Goal: Task Accomplishment & Management: Manage account settings

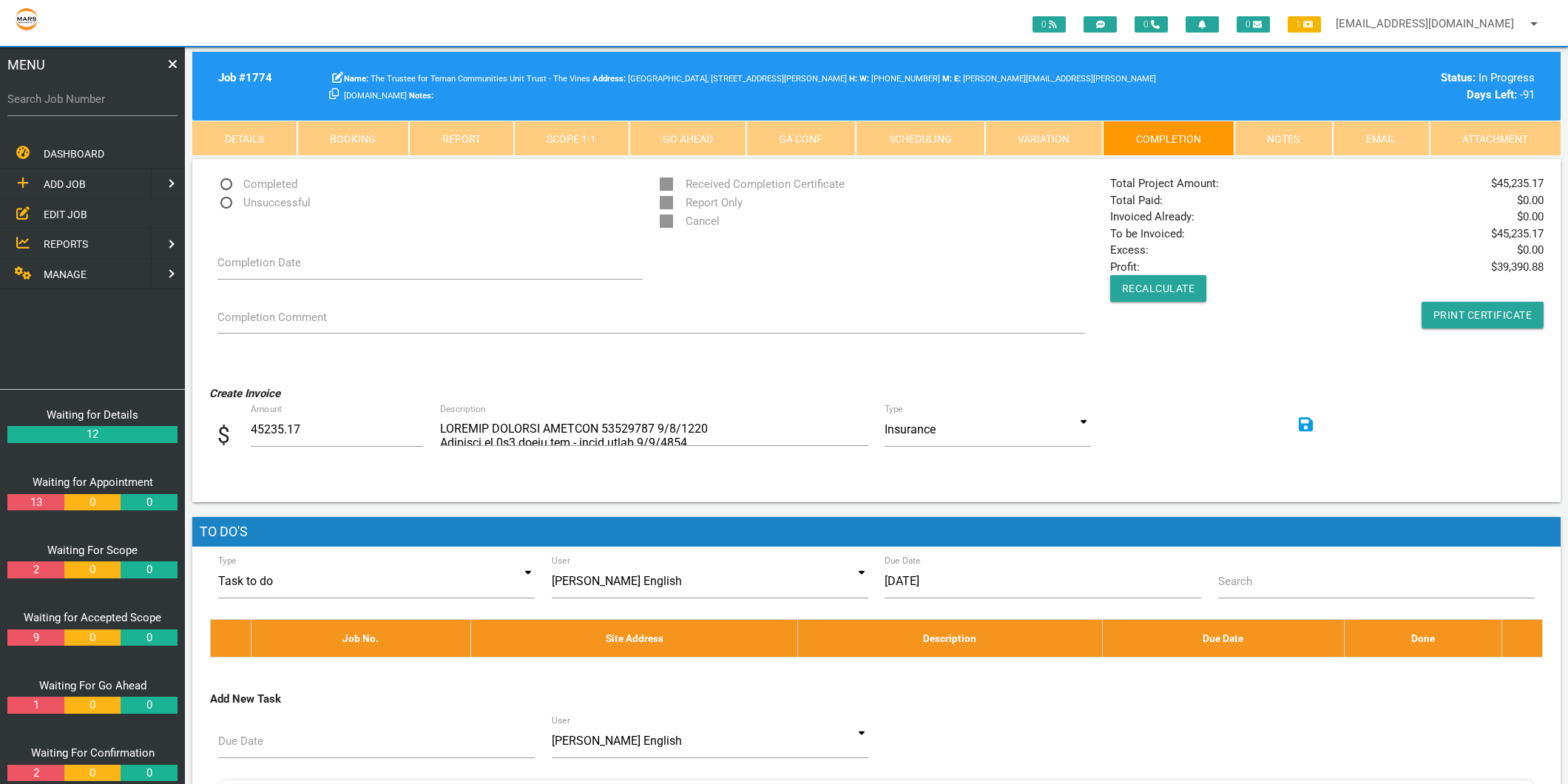
click at [102, 102] on label "Search Job Number" at bounding box center [93, 99] width 170 height 17
click at [102, 102] on input "Search Job Number" at bounding box center [93, 99] width 170 height 34
type input "1499"
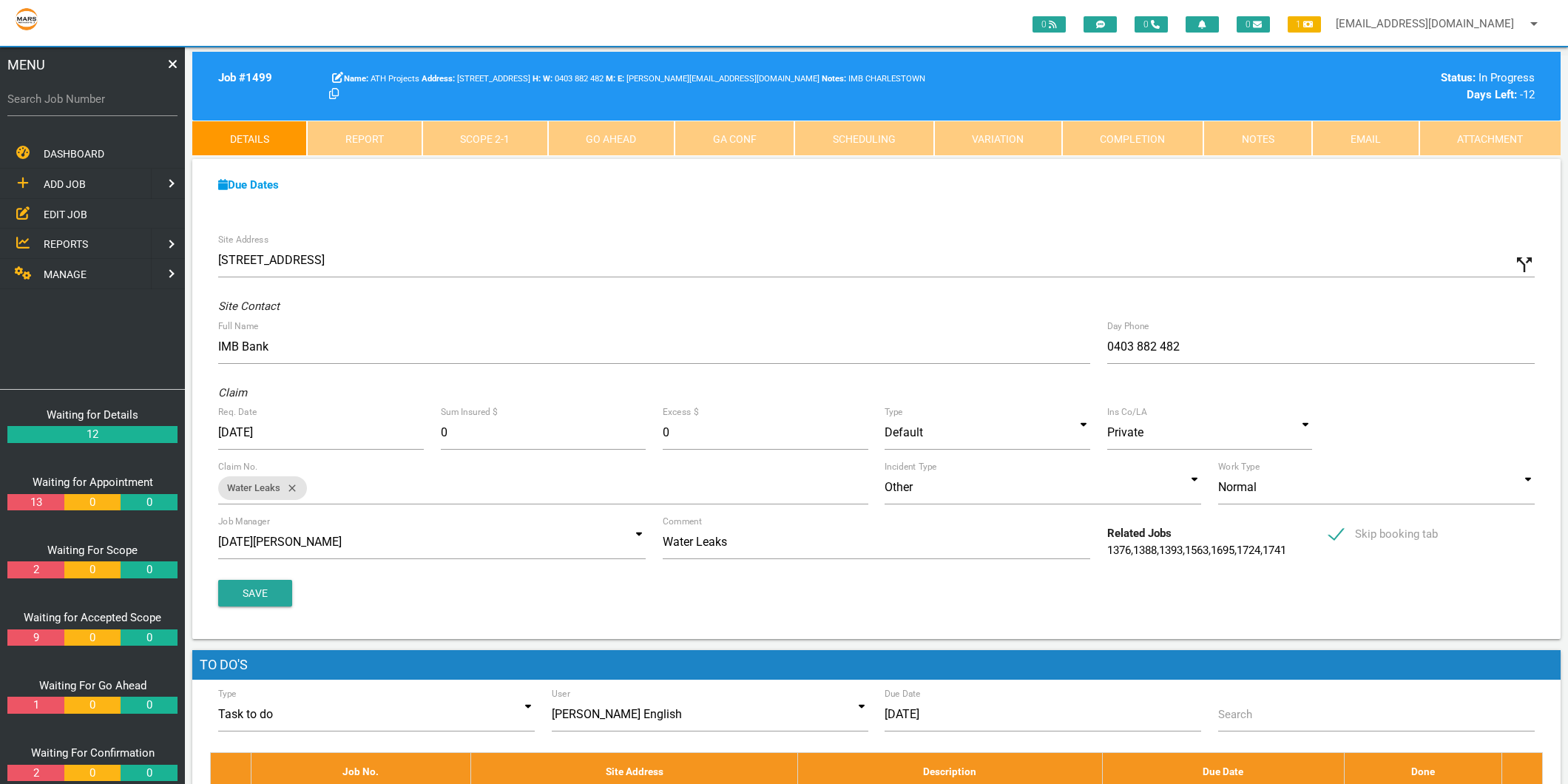
click at [1171, 137] on link "Completion" at bounding box center [1133, 139] width 141 height 36
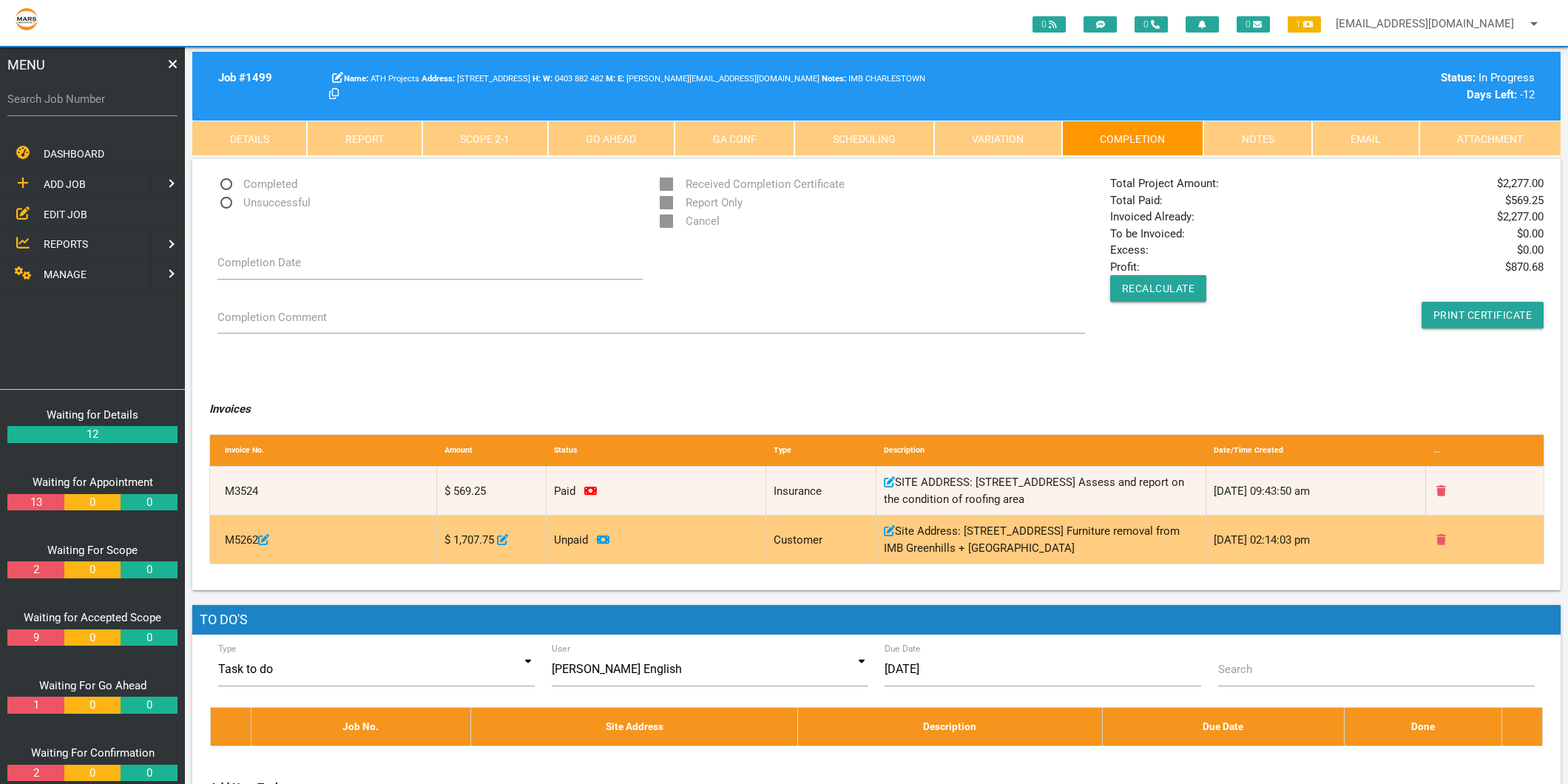
click at [605, 539] on icon at bounding box center [603, 540] width 12 height 11
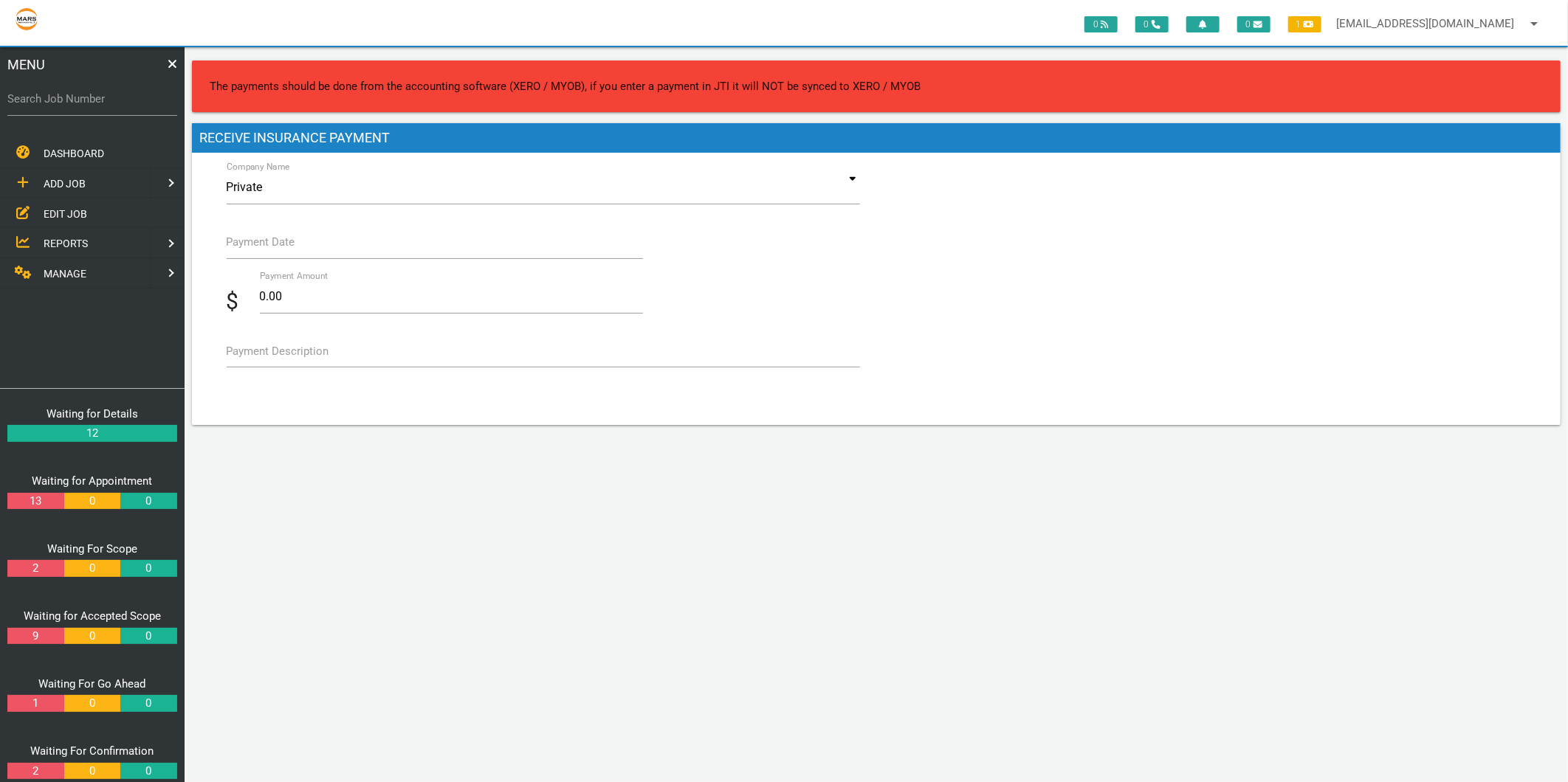
click at [305, 244] on input "Payment Date" at bounding box center [435, 242] width 416 height 34
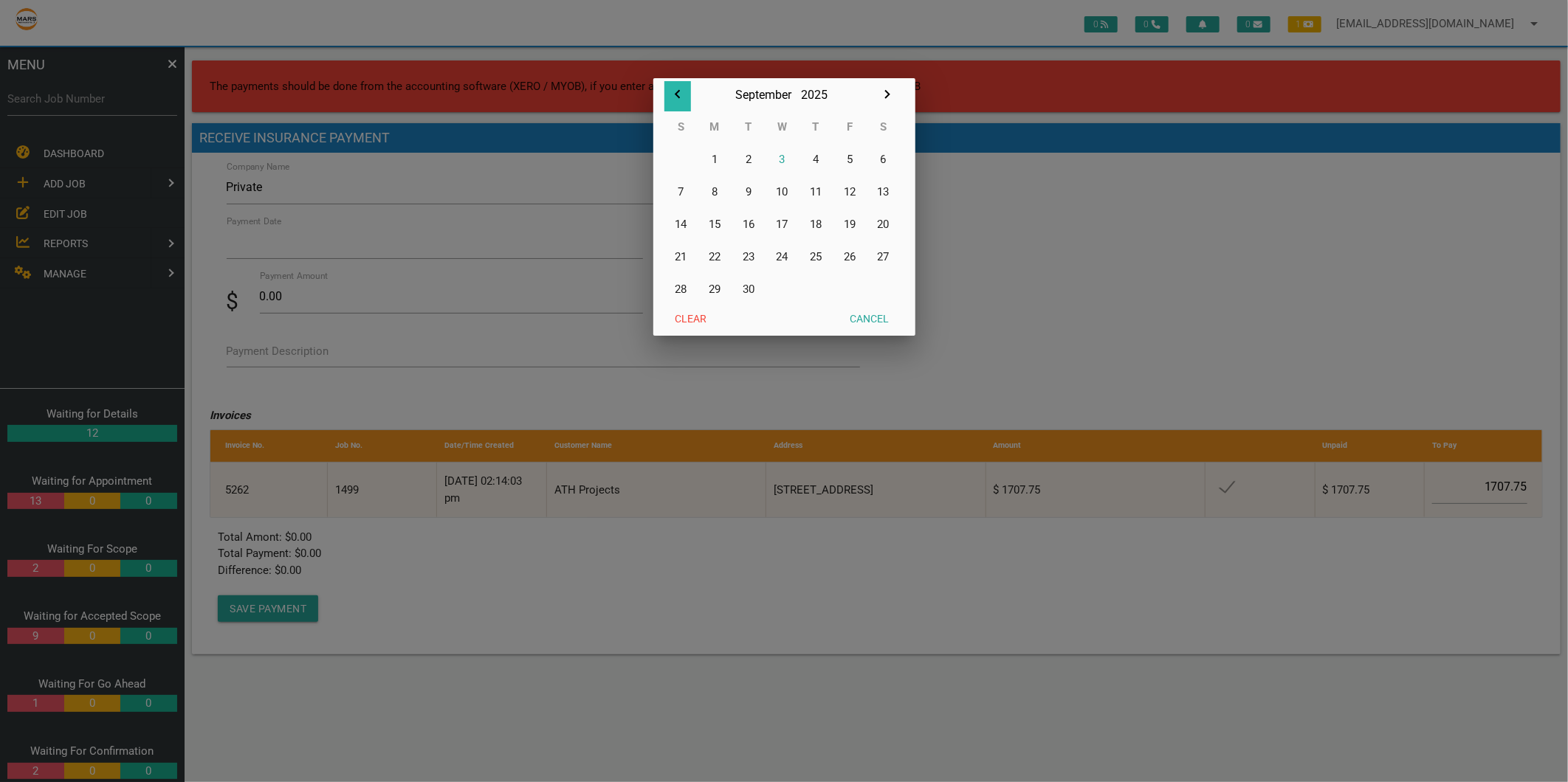
click at [680, 94] on icon "button" at bounding box center [678, 95] width 18 height 18
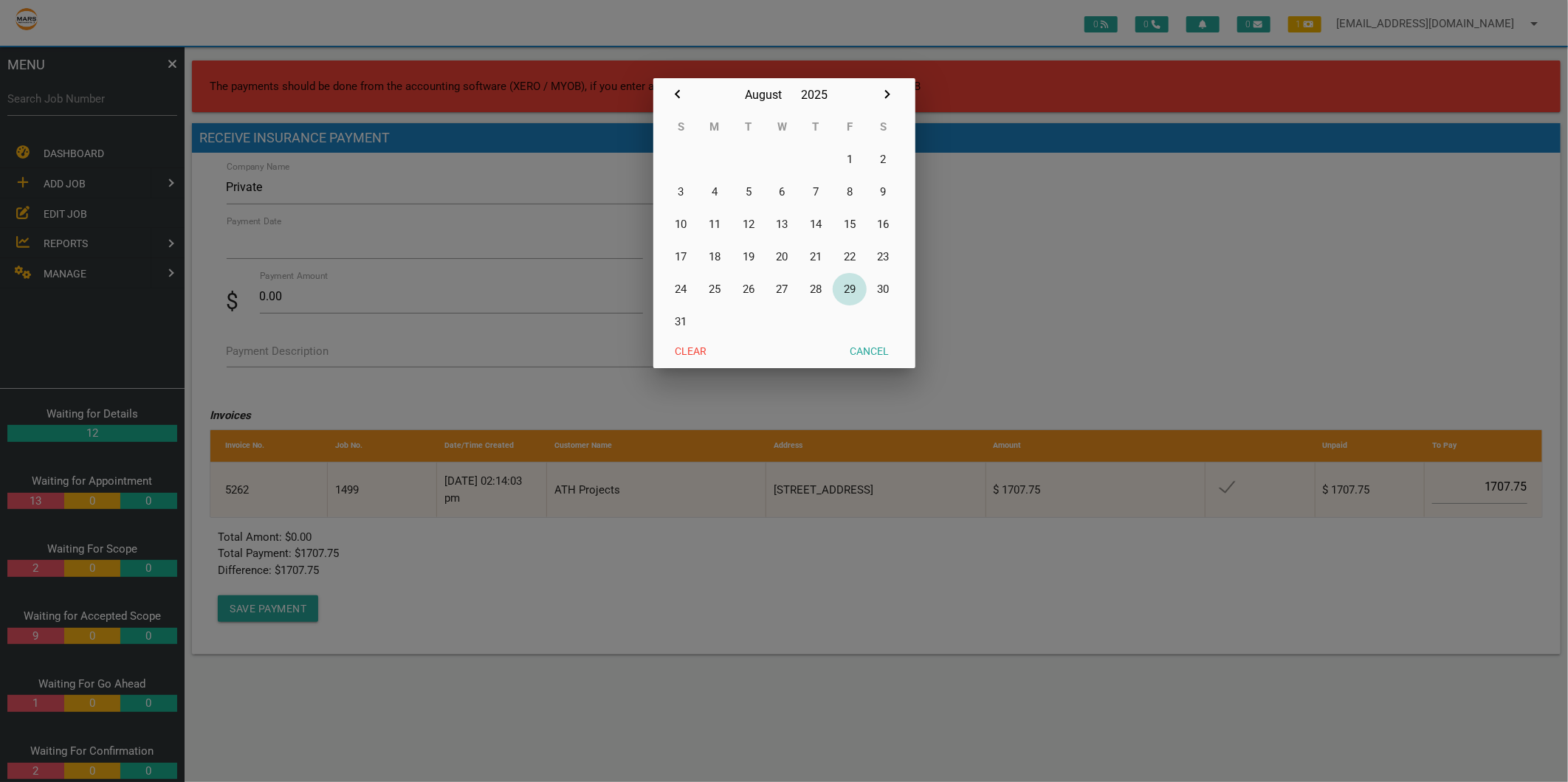
click at [852, 291] on button "29" at bounding box center [850, 289] width 34 height 32
type input "[DATE]"
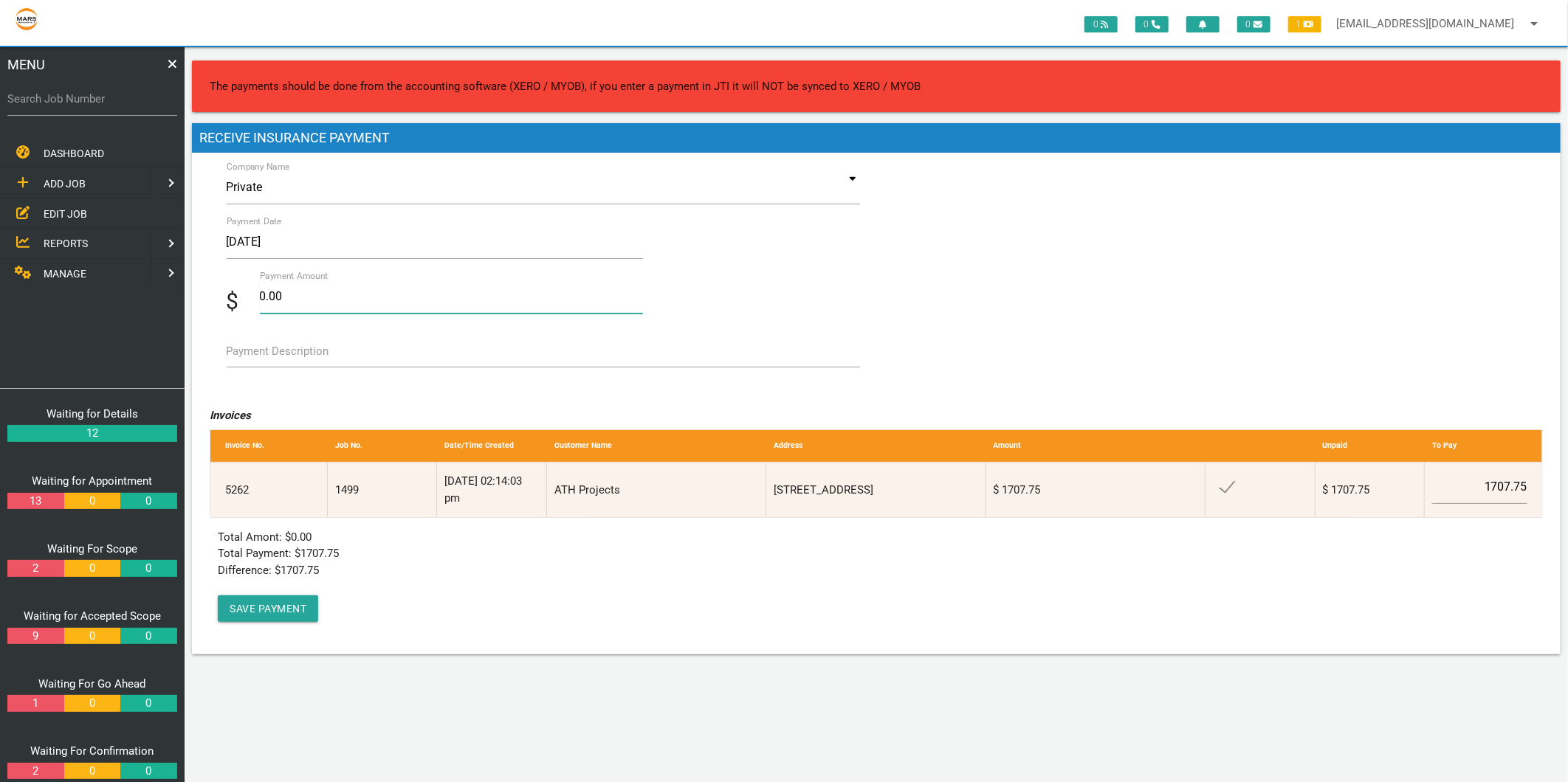
click at [356, 303] on input "0.00" at bounding box center [451, 296] width 383 height 34
type input "1707.75"
click at [360, 358] on textarea "Payment Description" at bounding box center [543, 351] width 633 height 33
click at [291, 606] on button "Save Payment" at bounding box center [268, 609] width 100 height 27
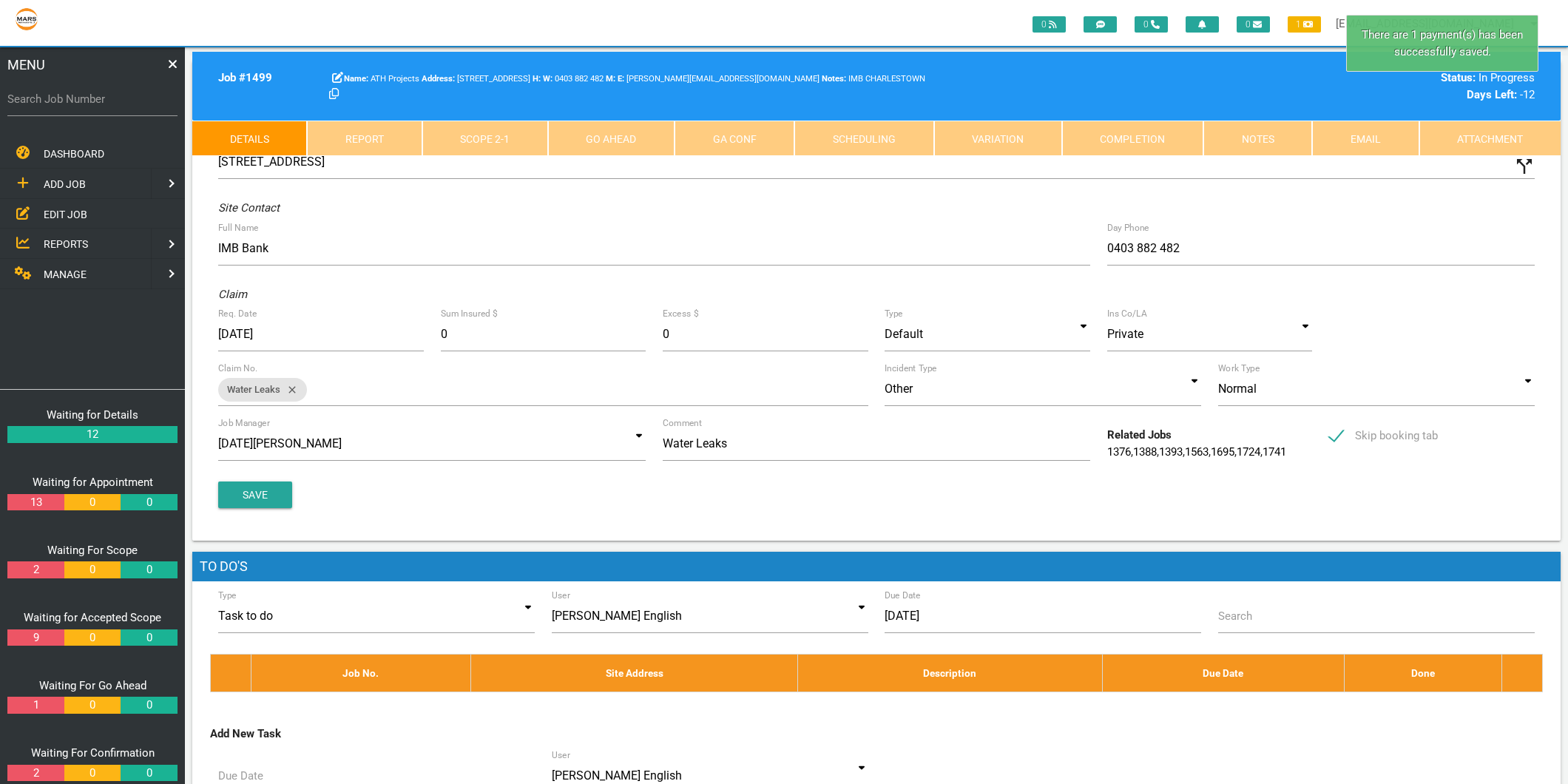
click at [1140, 131] on link "Completion" at bounding box center [1133, 139] width 141 height 36
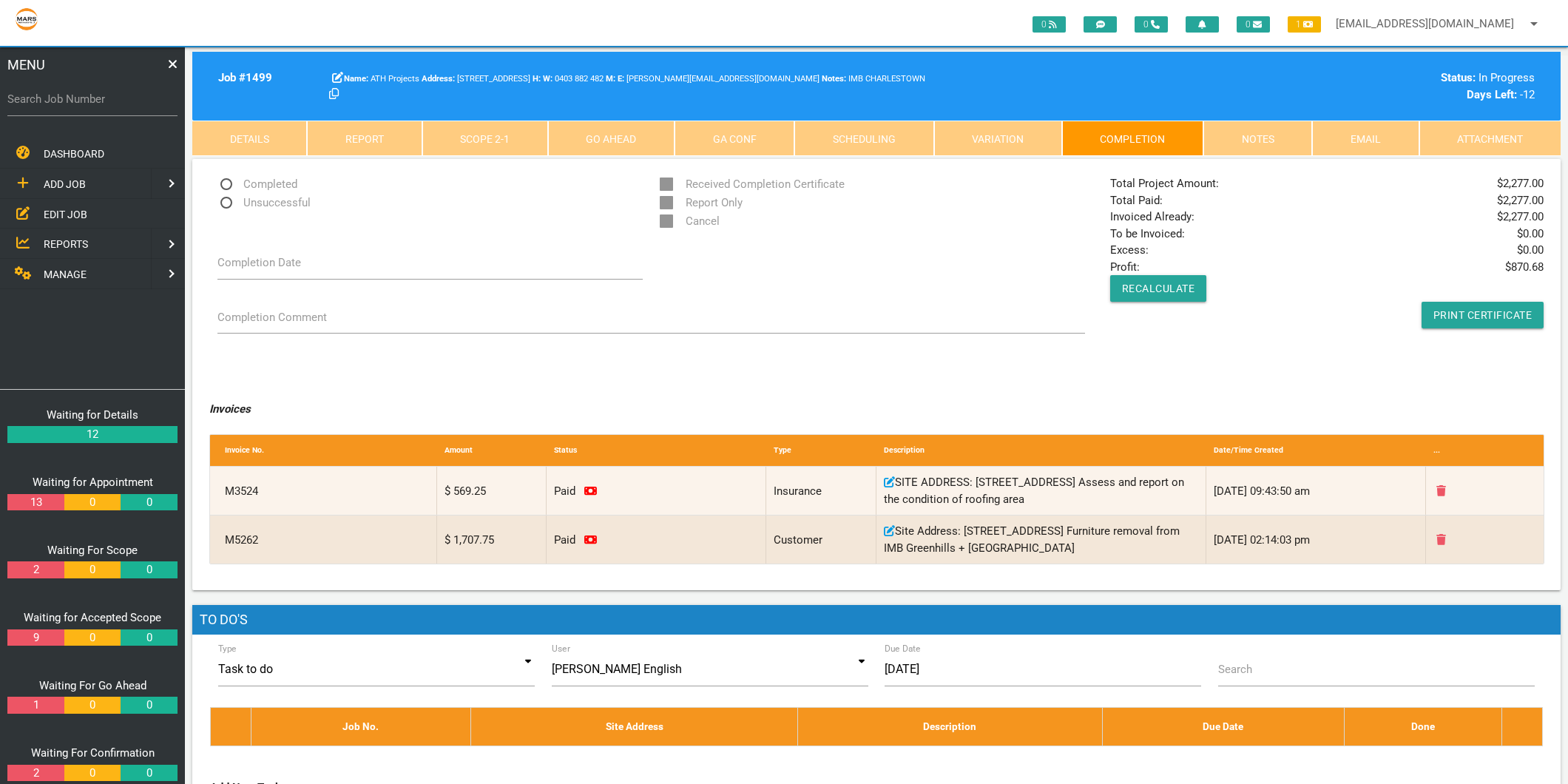
click at [235, 187] on span "Completed" at bounding box center [257, 184] width 80 height 19
click at [227, 185] on input "Completed" at bounding box center [222, 180] width 10 height 10
radio input "true"
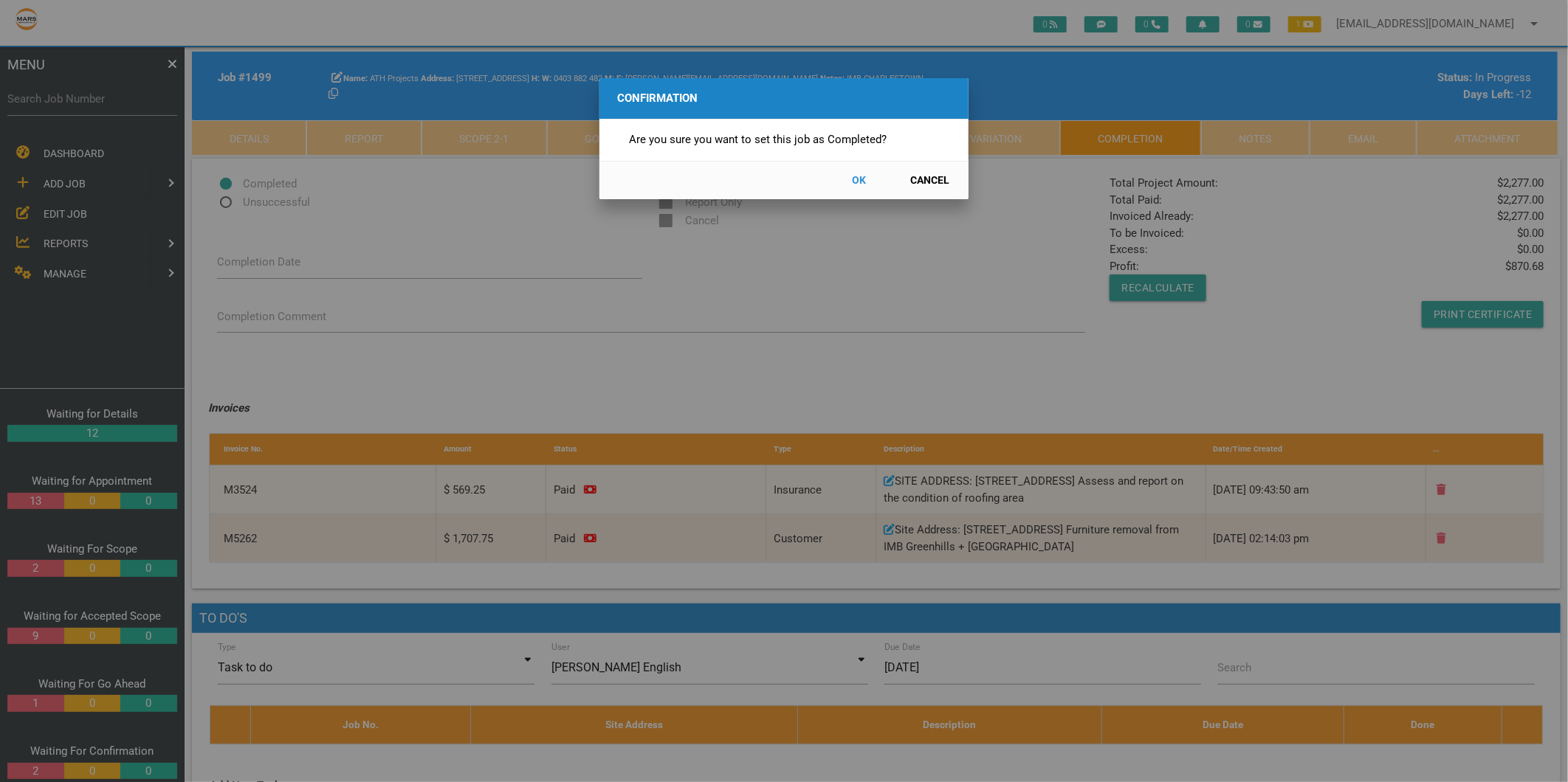
click at [854, 180] on button "OK" at bounding box center [859, 181] width 65 height 26
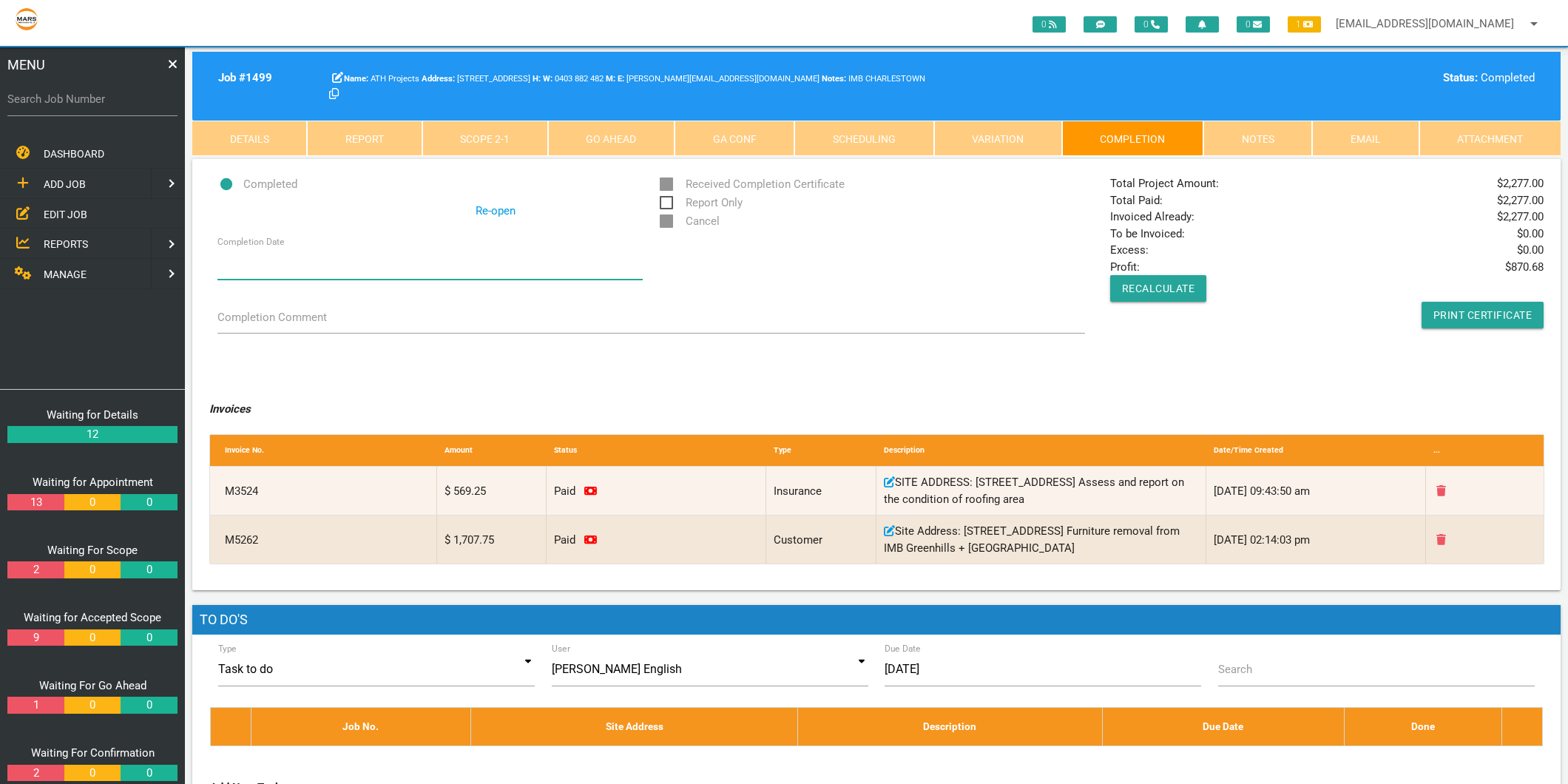
click at [228, 255] on input "Completion Date" at bounding box center [430, 263] width 425 height 34
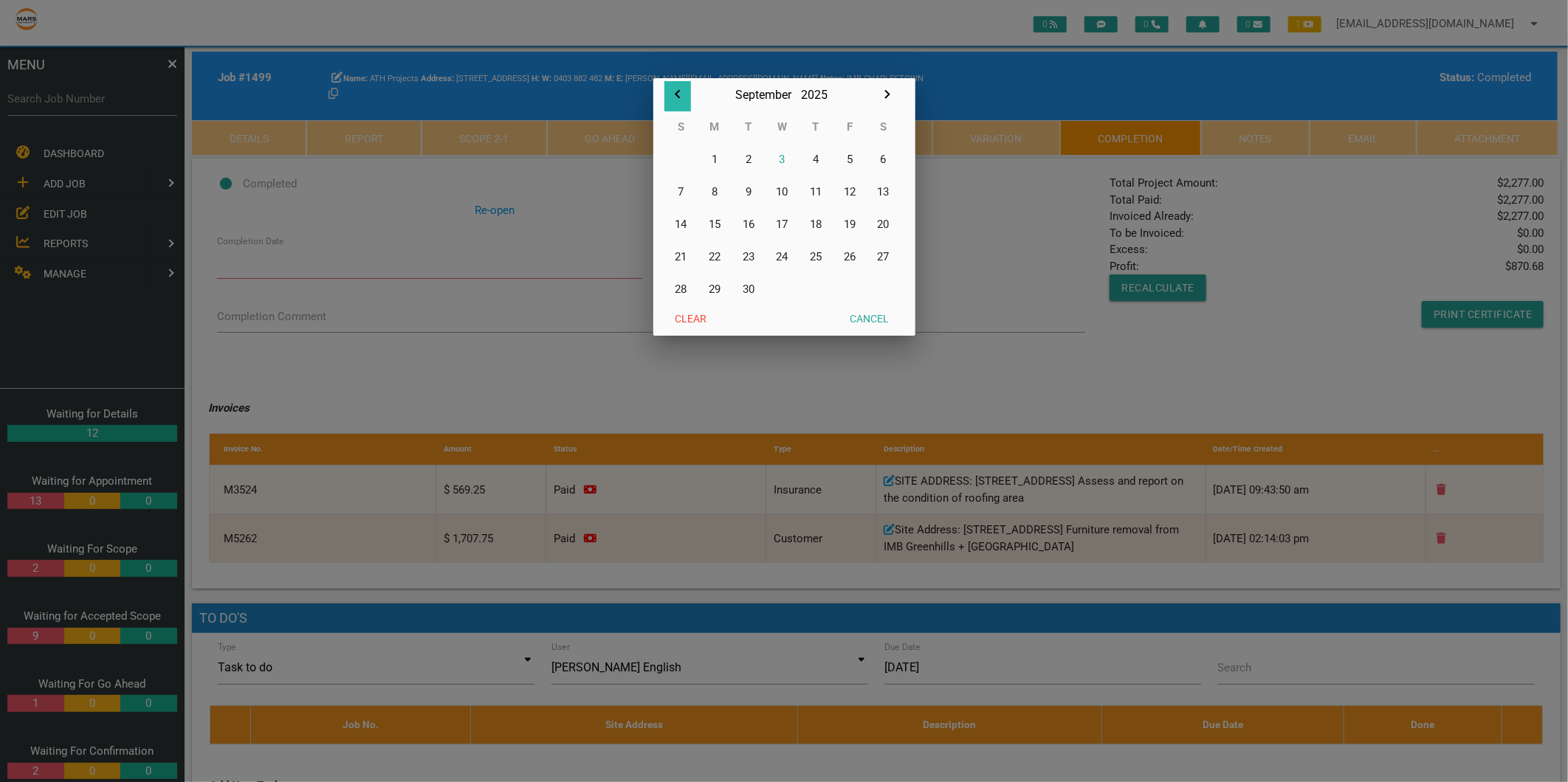
click at [677, 95] on icon "button" at bounding box center [678, 95] width 18 height 18
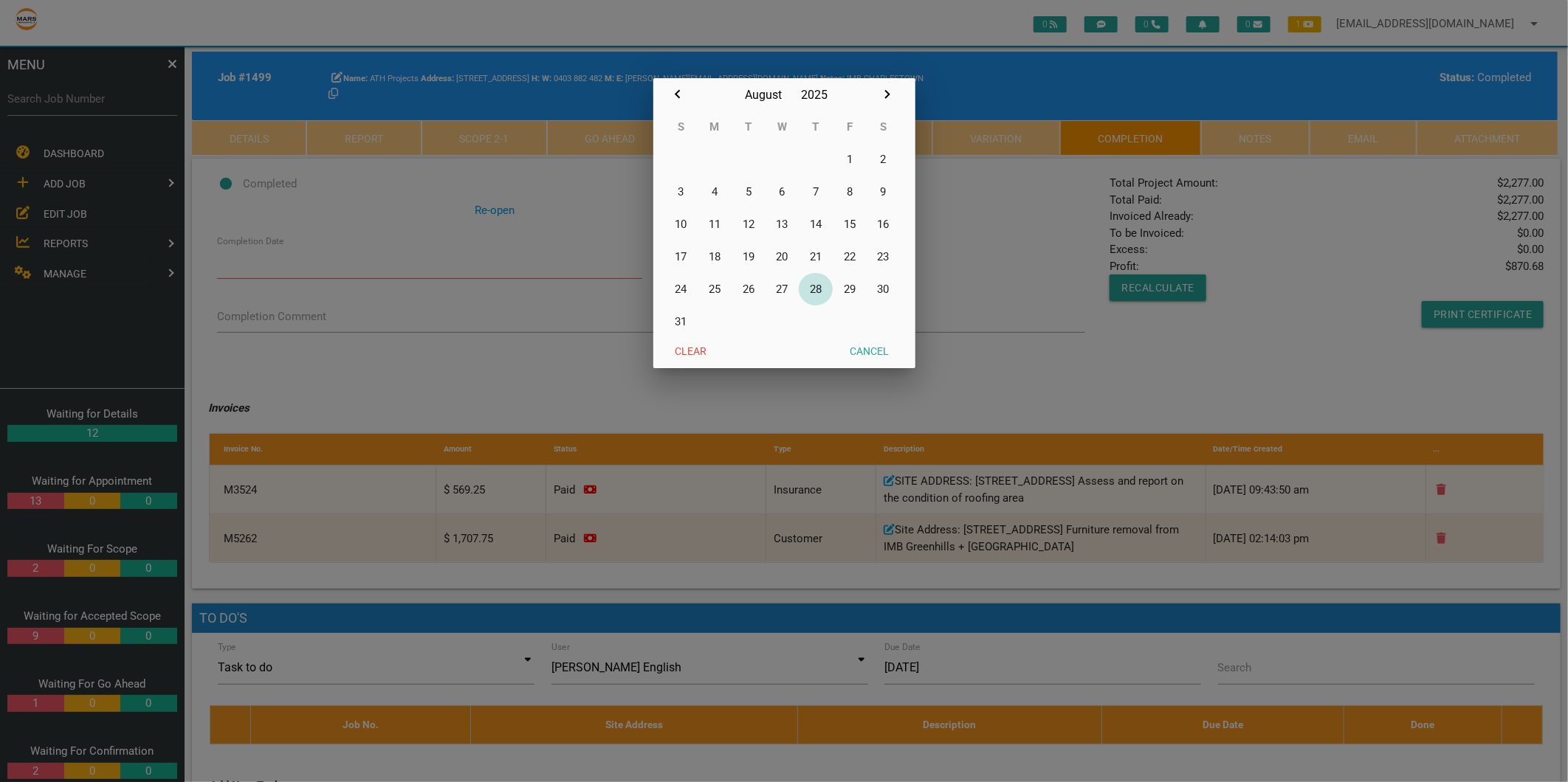
click at [815, 290] on button "28" at bounding box center [816, 289] width 34 height 32
type input "[DATE]"
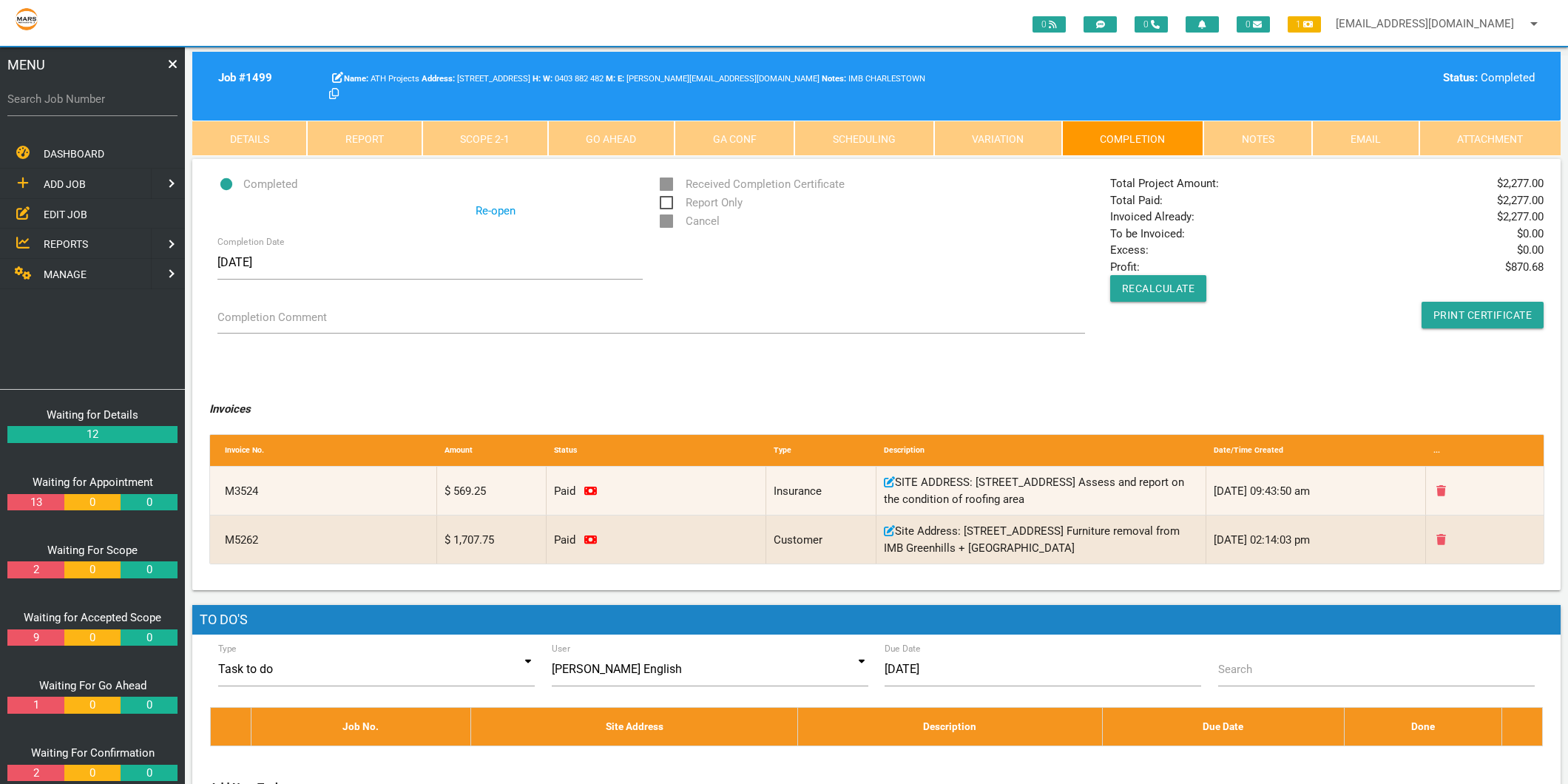
click at [123, 91] on label "Search Job Number" at bounding box center [93, 99] width 170 height 17
click at [123, 90] on input "Search Job Number" at bounding box center [93, 99] width 170 height 34
type input "1671"
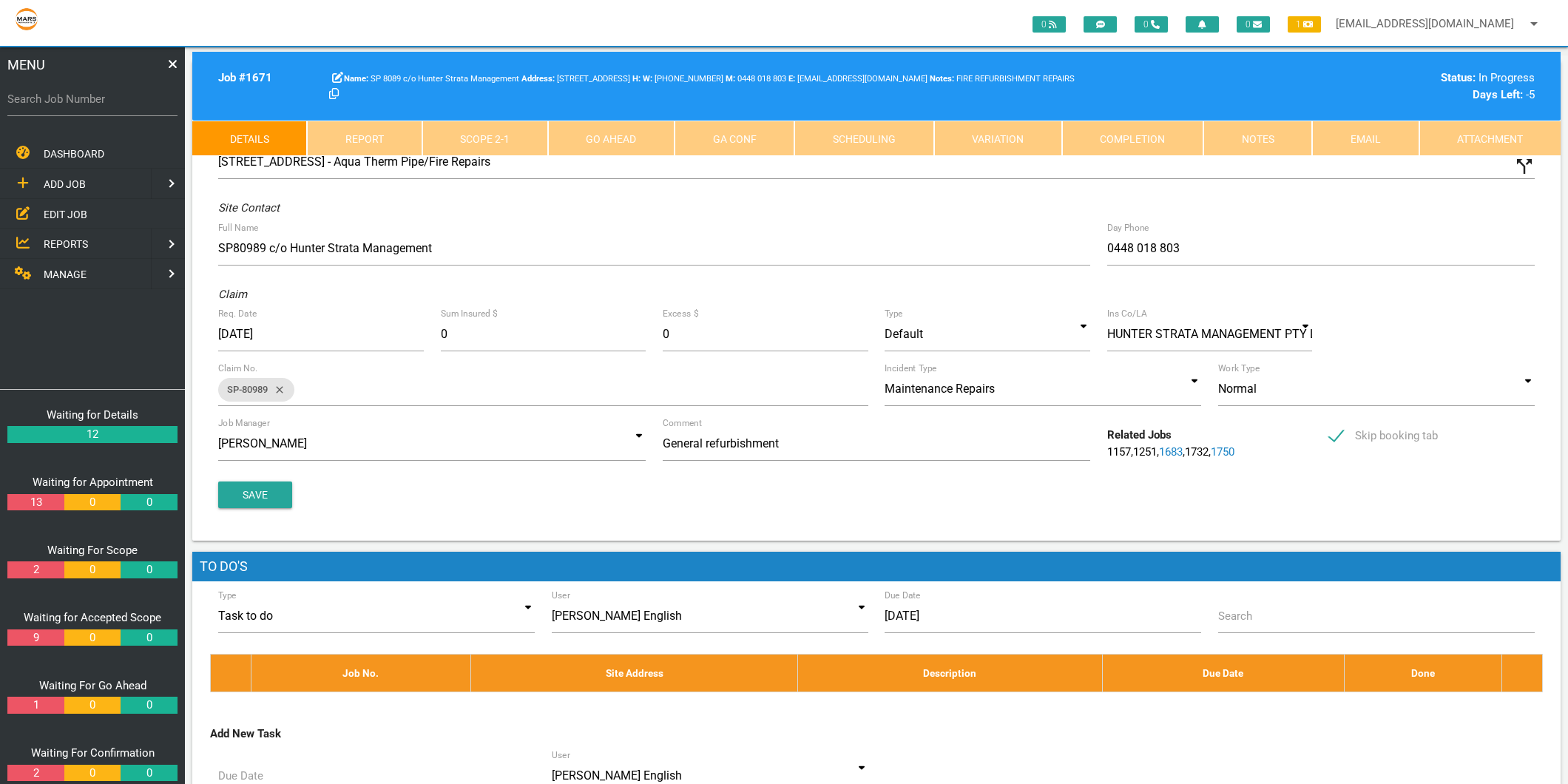
click at [1150, 138] on link "Completion" at bounding box center [1133, 139] width 141 height 36
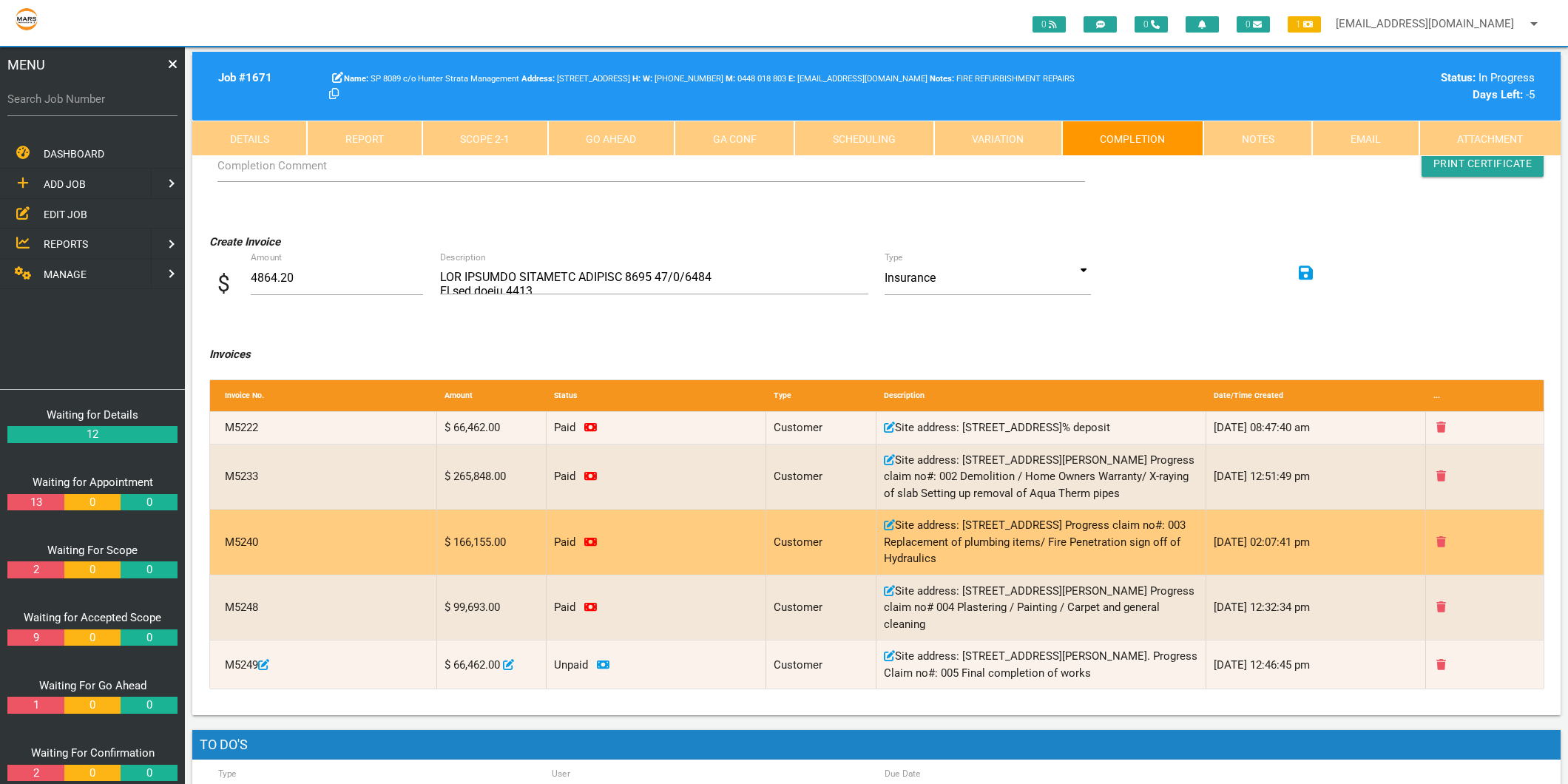
scroll to position [247, 0]
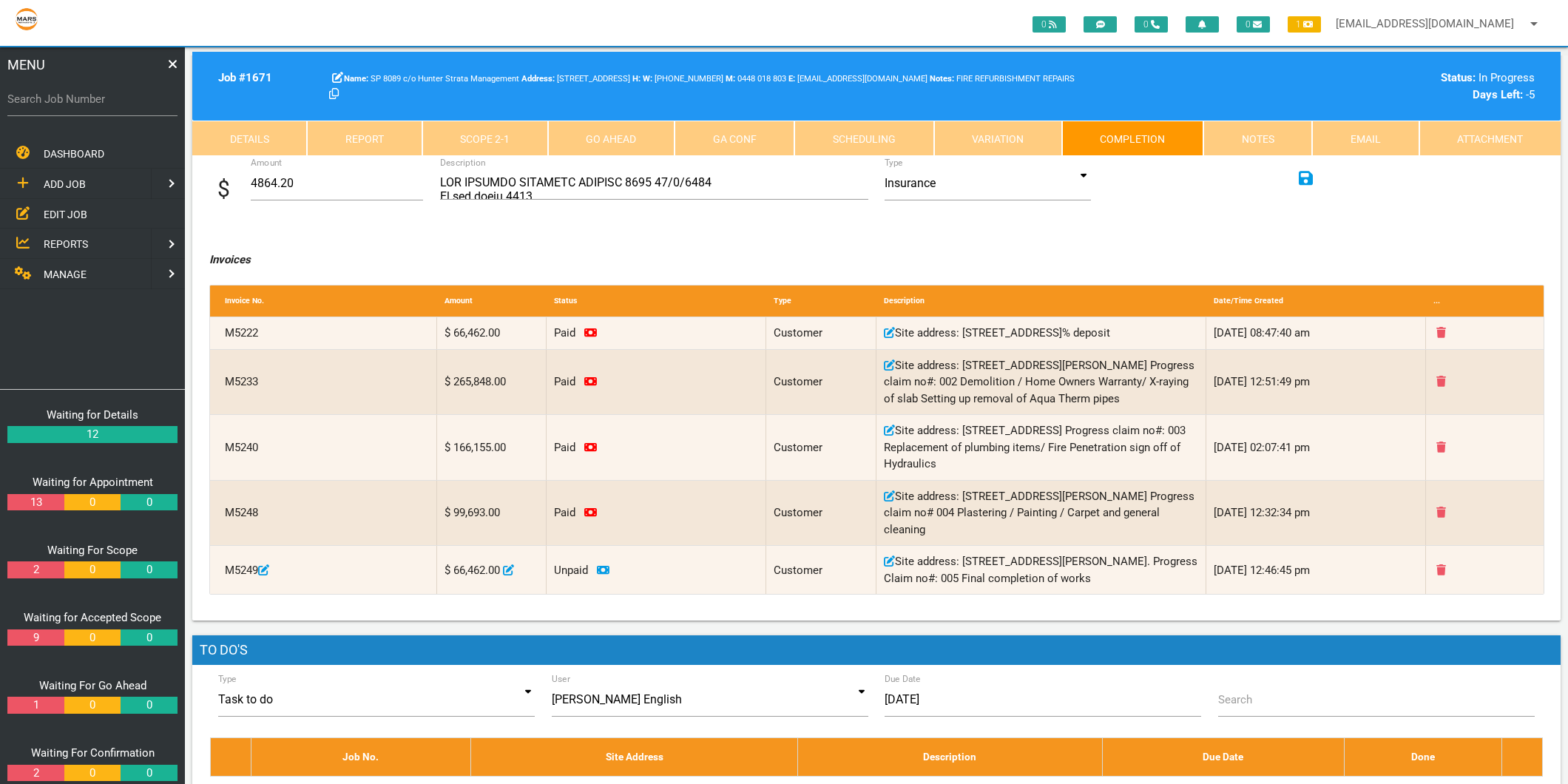
click at [74, 95] on label "Search Job Number" at bounding box center [93, 99] width 170 height 17
click at [74, 95] on input "Search Job Number" at bounding box center [93, 99] width 170 height 34
